Goal: Task Accomplishment & Management: Use online tool/utility

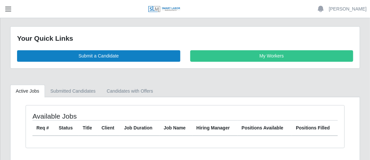
click at [10, 11] on span "button" at bounding box center [8, 9] width 9 height 8
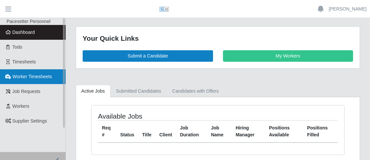
click at [21, 77] on span "Worker Timesheets" at bounding box center [31, 76] width 39 height 5
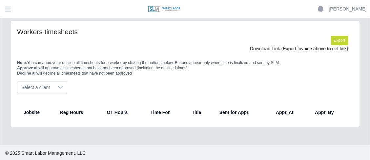
click at [19, 7] on header "[PERSON_NAME] Account Settings Logout" at bounding box center [185, 9] width 370 height 18
click at [17, 7] on header "[PERSON_NAME] Account Settings Logout" at bounding box center [185, 9] width 370 height 18
click at [11, 5] on button "button" at bounding box center [8, 9] width 16 height 11
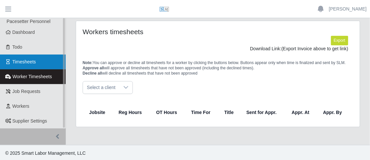
click at [27, 59] on span "Timesheets" at bounding box center [24, 61] width 24 height 5
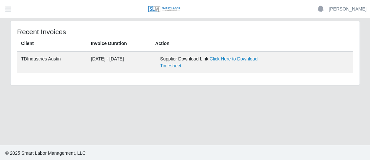
drag, startPoint x: 7, startPoint y: 37, endPoint x: 103, endPoint y: 110, distance: 121.1
click at [103, 110] on main "Recent Invoices Client Invoice Duration Action TDIndustries Austin [DATE] - [DA…" at bounding box center [185, 81] width 370 height 127
click at [180, 101] on main "Recent Invoices Client Invoice Duration Action TDIndustries Austin 08/04/2025 -…" at bounding box center [185, 81] width 370 height 127
click at [281, 111] on main "Recent Invoices Client Invoice Duration Action TDIndustries Austin 08/04/2025 -…" at bounding box center [185, 81] width 370 height 127
click at [8, 41] on div "Recent Invoices Client Invoice Duration Action TDIndustries Austin 08/04/2025 -…" at bounding box center [185, 57] width 360 height 73
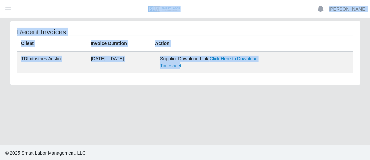
drag, startPoint x: 4, startPoint y: 18, endPoint x: 237, endPoint y: 104, distance: 248.6
click at [206, 75] on div "Yvette Mengel Account Settings Logout Pacesetter Personnel Dashboard Todo Times…" at bounding box center [185, 80] width 370 height 161
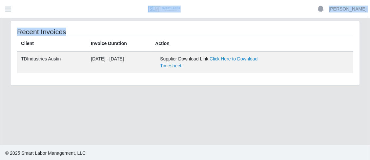
click at [243, 109] on main "Recent Invoices Client Invoice Duration Action TDIndustries Austin 08/04/2025 -…" at bounding box center [185, 81] width 370 height 127
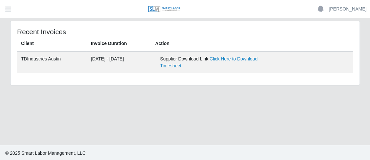
drag, startPoint x: 8, startPoint y: 19, endPoint x: 137, endPoint y: 113, distance: 159.7
click at [137, 113] on main "Recent Invoices Client Invoice Duration Action TDIndustries Austin 08/04/2025 -…" at bounding box center [185, 81] width 370 height 127
click at [138, 101] on main "Recent Invoices Client Invoice Duration Action TDIndustries Austin 08/04/2025 -…" at bounding box center [185, 81] width 370 height 127
click at [103, 97] on main "Recent Invoices Client Invoice Duration Action TDIndustries Austin 08/04/2025 -…" at bounding box center [185, 81] width 370 height 127
drag, startPoint x: 152, startPoint y: 34, endPoint x: 271, endPoint y: 70, distance: 124.3
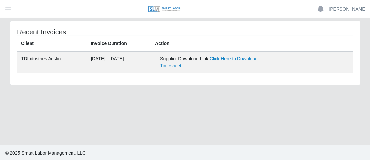
click at [271, 70] on div "Recent Invoices Client Invoice Duration Action TDIndustries Austin 08/04/2025 -…" at bounding box center [186, 53] width 350 height 64
click at [273, 76] on div "Recent Invoices Client Invoice Duration Action TDIndustries Austin 08/04/2025 -…" at bounding box center [186, 53] width 350 height 64
